Goal: Navigation & Orientation: Find specific page/section

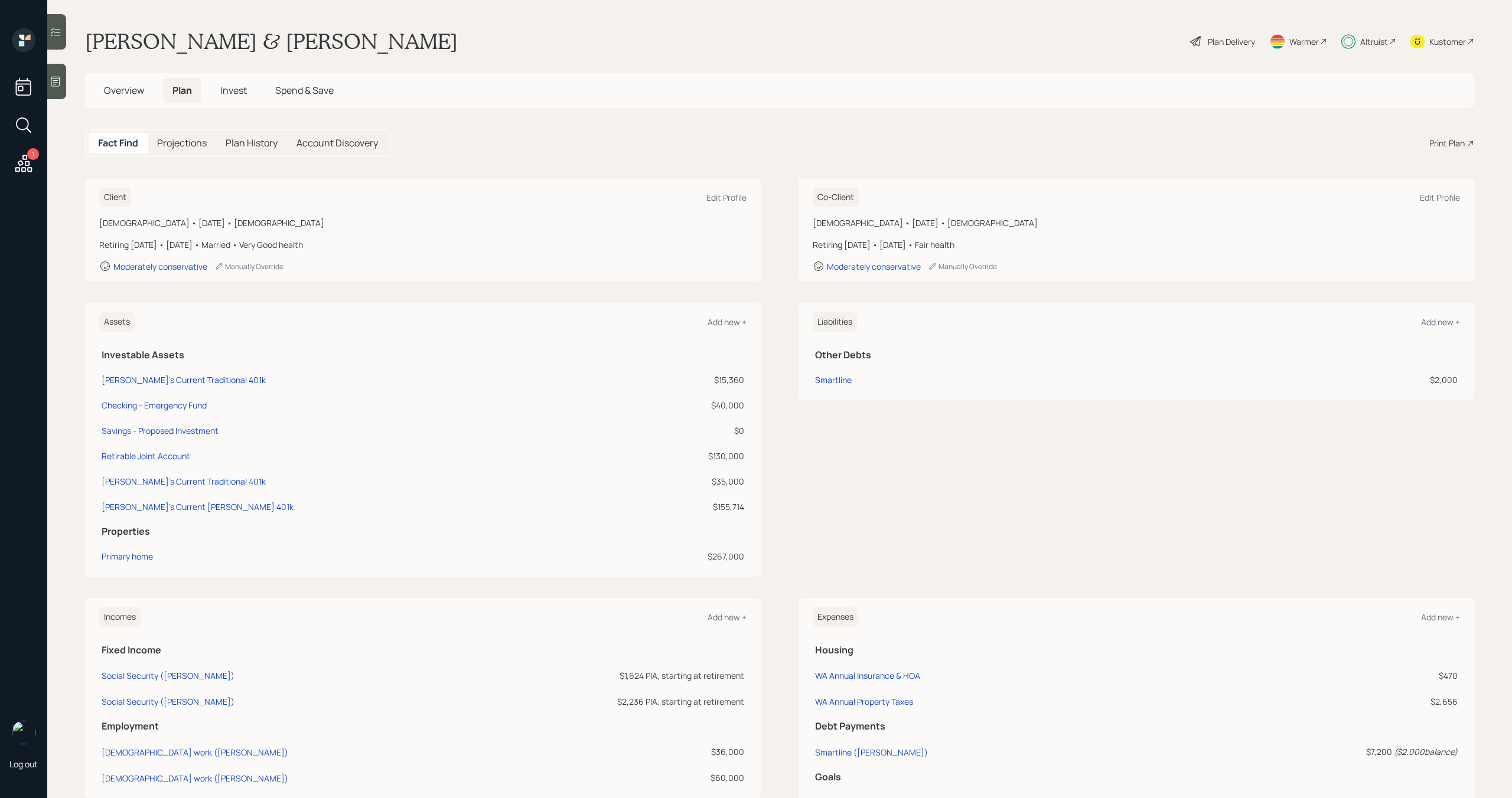
click at [228, 89] on span "Invest" at bounding box center [233, 90] width 27 height 13
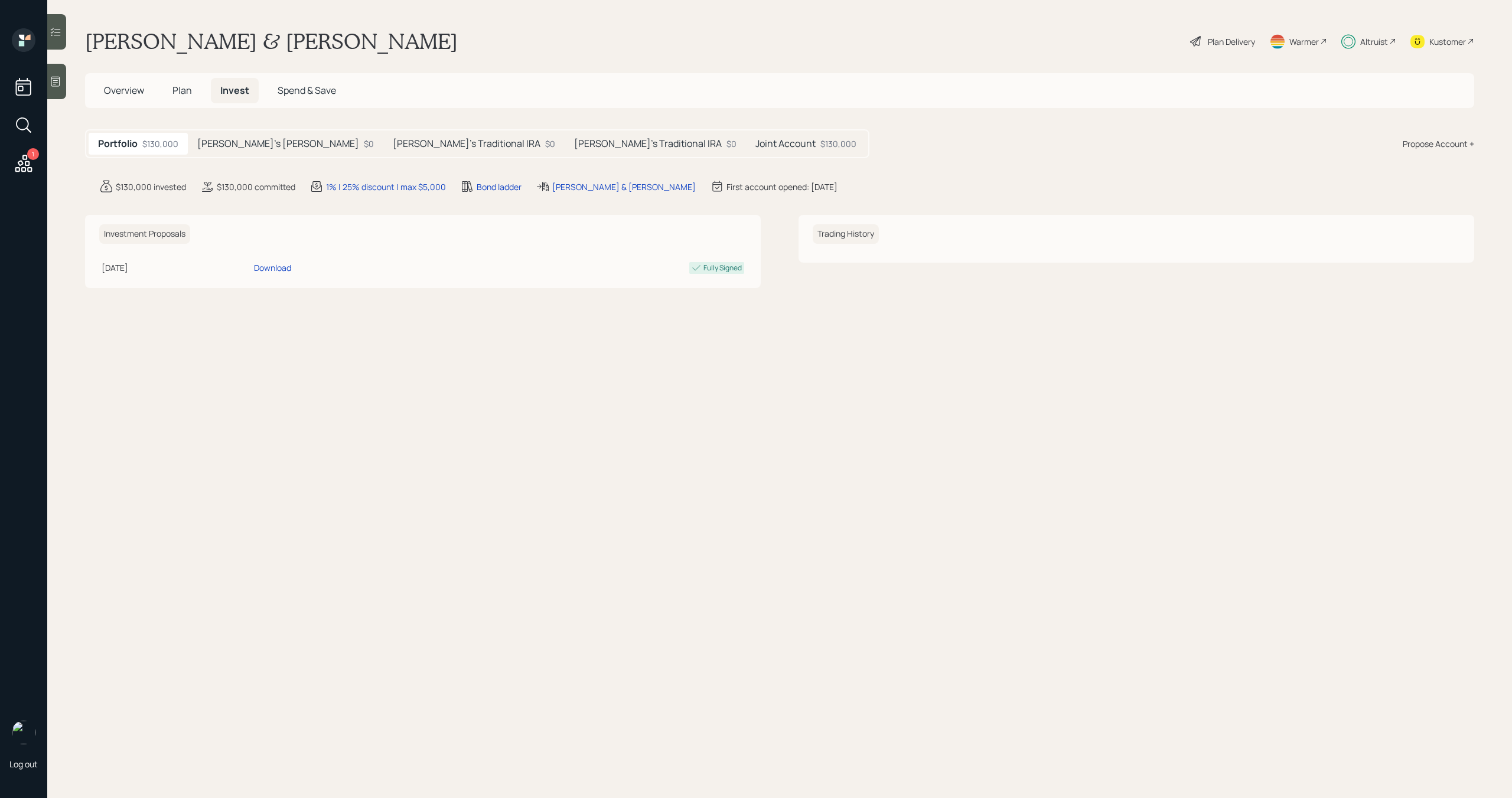
click at [1363, 39] on div "Altruist" at bounding box center [1374, 42] width 28 height 12
click at [755, 144] on h5 "Joint Account" at bounding box center [785, 144] width 60 height 11
